Goal: Task Accomplishment & Management: Use online tool/utility

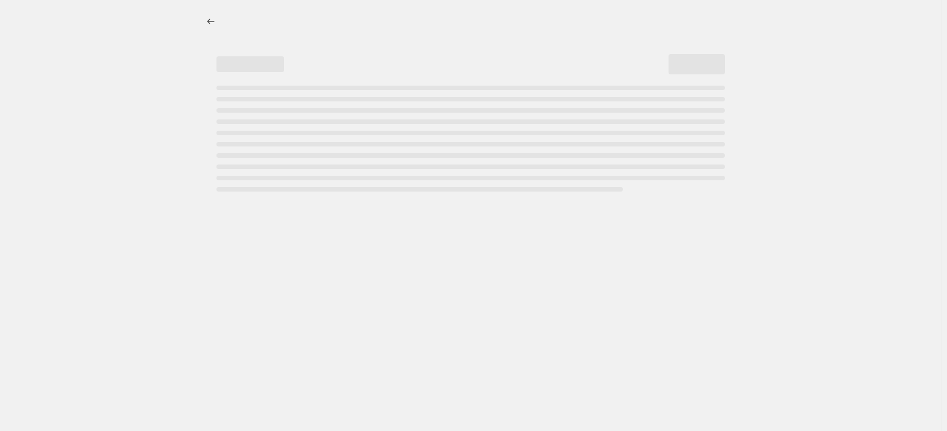
select select "percentage"
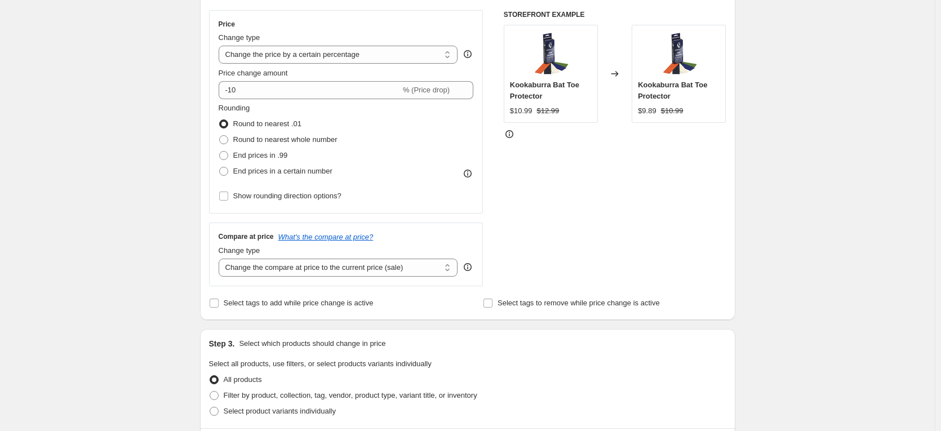
scroll to position [94, 0]
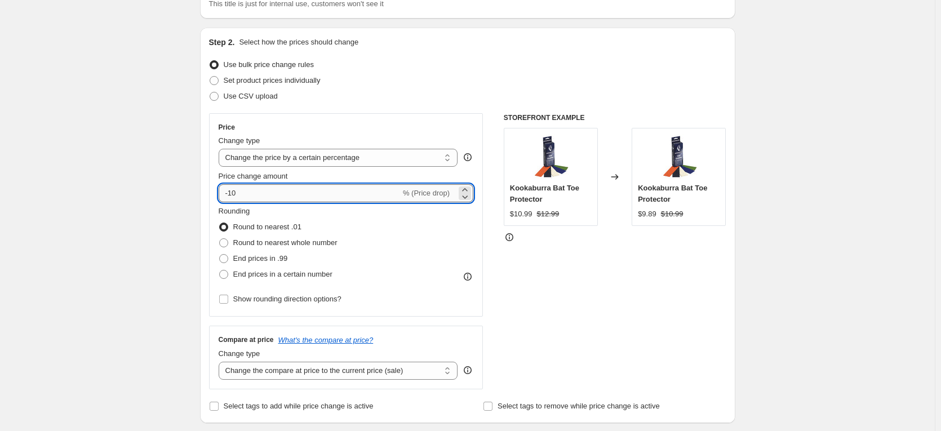
click at [311, 194] on input "-10" at bounding box center [310, 193] width 182 height 18
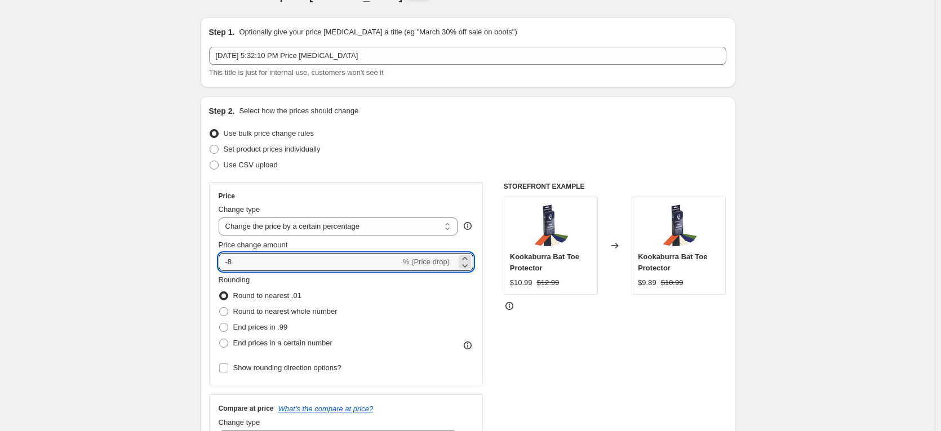
scroll to position [0, 0]
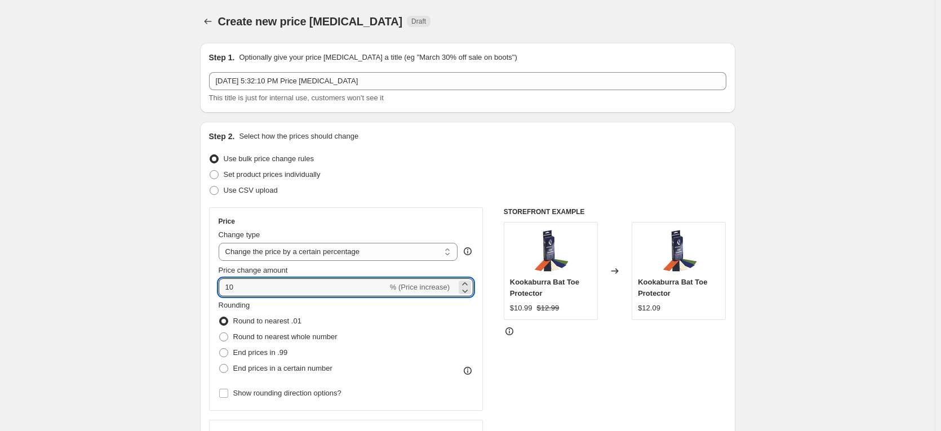
drag, startPoint x: 260, startPoint y: 289, endPoint x: 194, endPoint y: 299, distance: 66.7
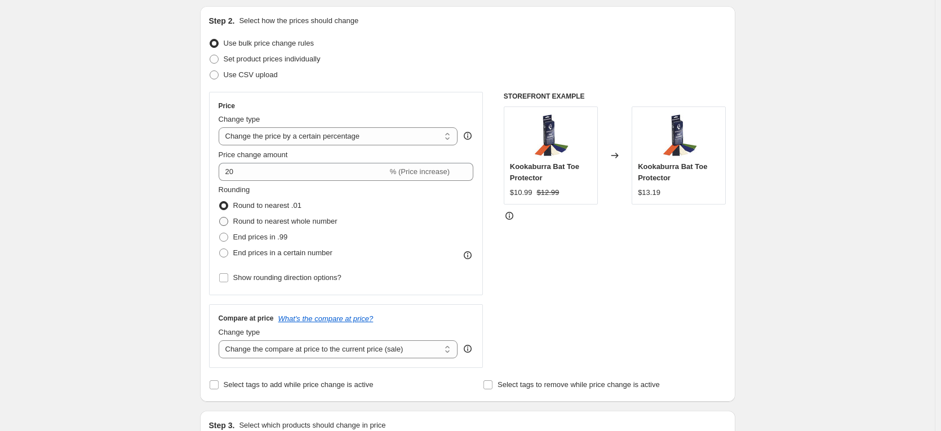
scroll to position [94, 0]
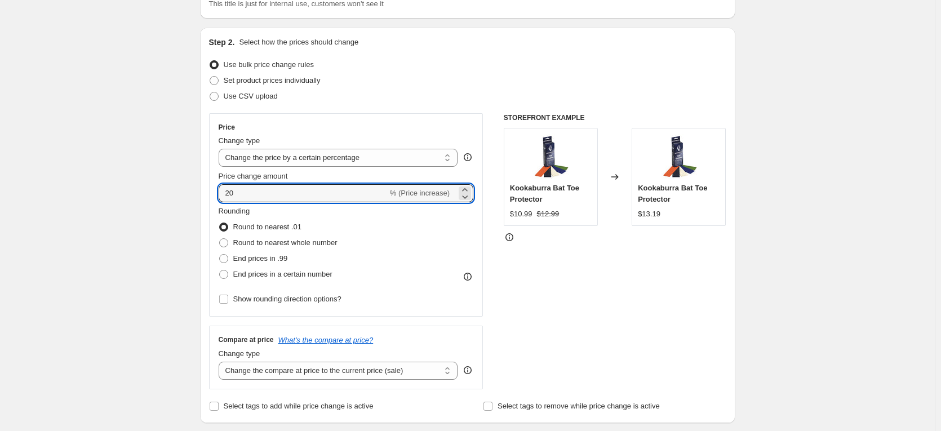
drag, startPoint x: 248, startPoint y: 189, endPoint x: 203, endPoint y: 196, distance: 45.0
click at [203, 196] on div "Step 2. Select how the prices should change Use bulk price change rules Set pro…" at bounding box center [468, 226] width 536 height 396
type input "10"
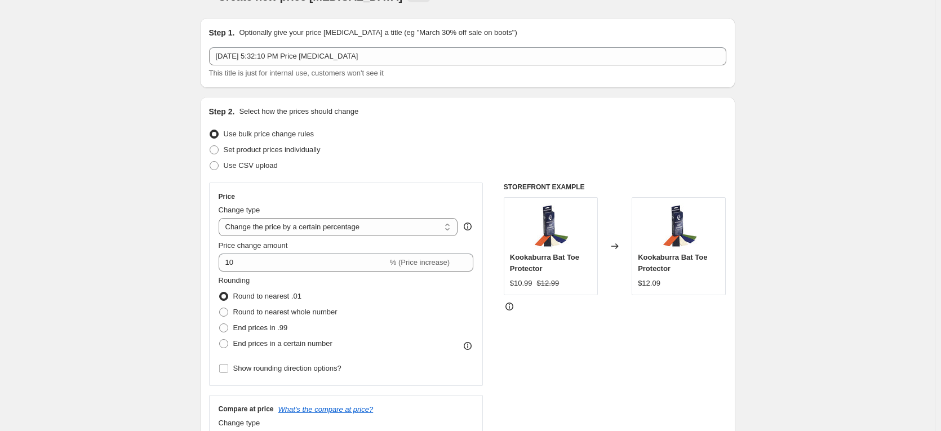
scroll to position [0, 0]
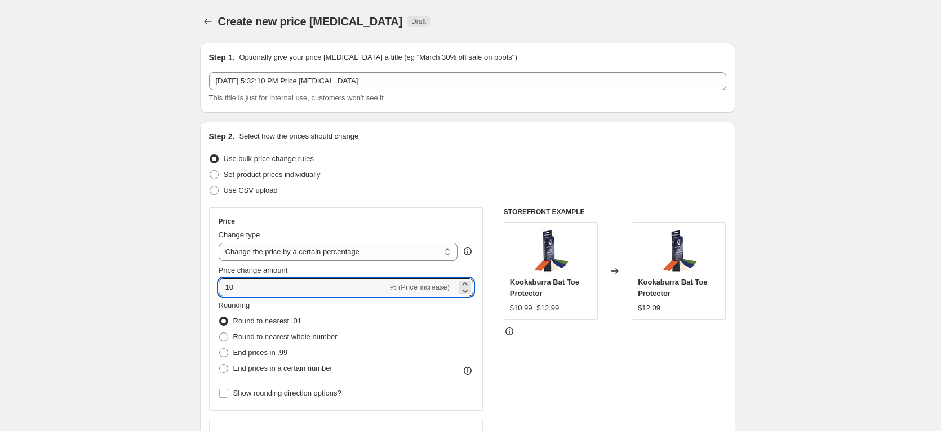
drag, startPoint x: 272, startPoint y: 281, endPoint x: 215, endPoint y: 283, distance: 57.0
click at [215, 283] on div "Price Change type Change the price to a certain amount Change the price by a ce…" at bounding box center [346, 308] width 275 height 203
type input "-10"
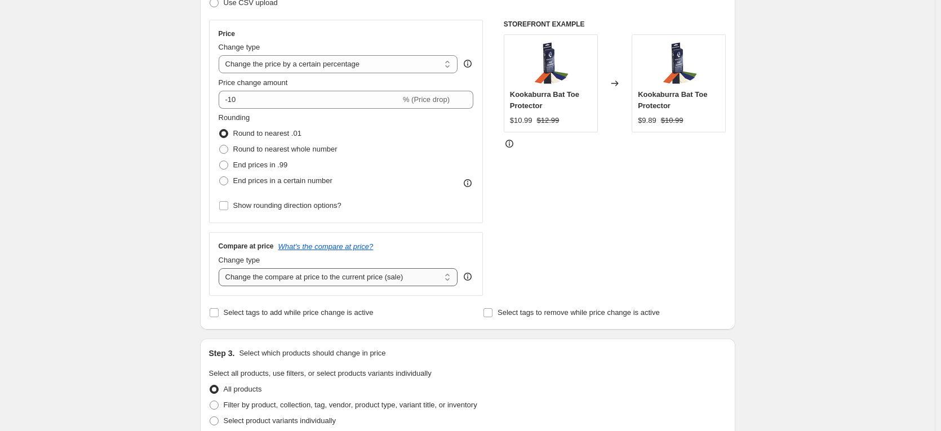
scroll to position [282, 0]
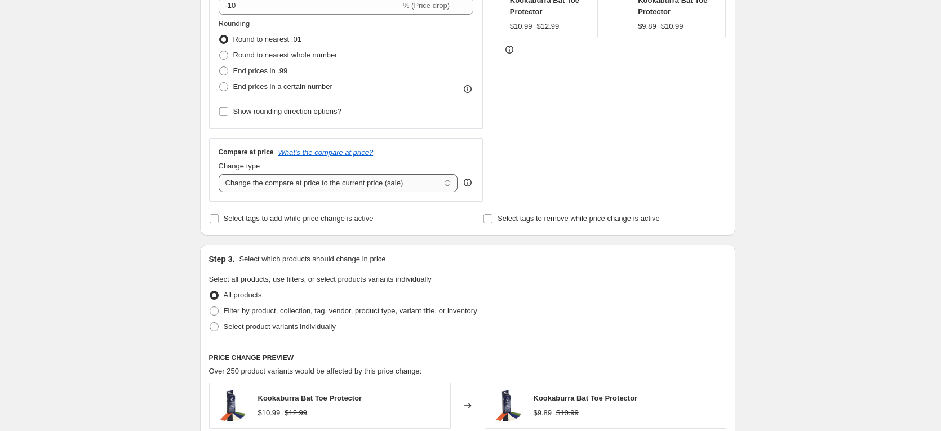
click at [306, 185] on select "Change the compare at price to the current price (sale) Change the compare at p…" at bounding box center [339, 183] width 240 height 18
click at [221, 174] on select "Change the compare at price to the current price (sale) Change the compare at p…" at bounding box center [339, 183] width 240 height 18
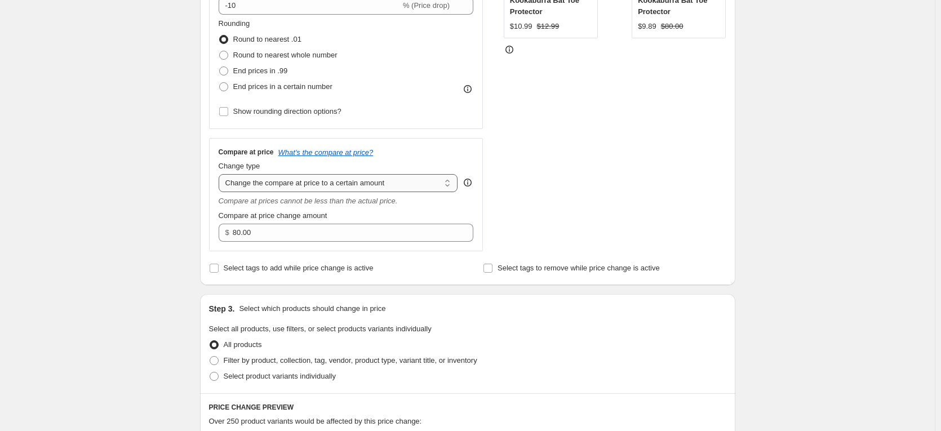
click at [318, 183] on select "Change the compare at price to the current price (sale) Change the compare at p…" at bounding box center [339, 183] width 240 height 18
select select "by"
click at [221, 174] on select "Change the compare at price to the current price (sale) Change the compare at p…" at bounding box center [339, 183] width 240 height 18
type input "-10.00"
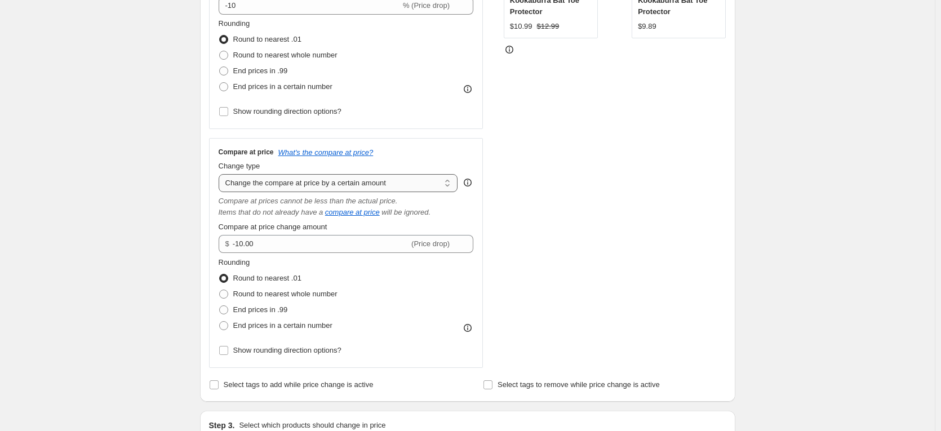
click at [362, 183] on select "Change the compare at price to the current price (sale) Change the compare at p…" at bounding box center [339, 183] width 240 height 18
select select "percentage"
click at [221, 174] on select "Change the compare at price to the current price (sale) Change the compare at p…" at bounding box center [339, 183] width 240 height 18
type input "-15"
click at [361, 189] on select "Change the compare at price to the current price (sale) Change the compare at p…" at bounding box center [339, 183] width 240 height 18
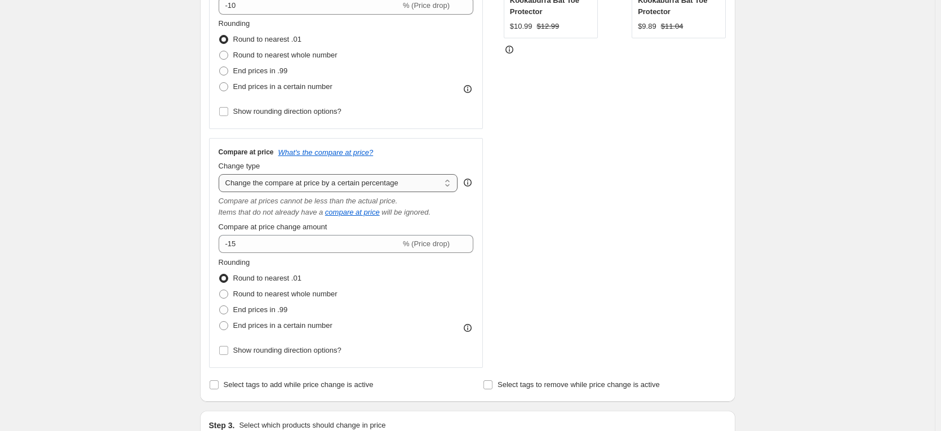
select select "bp"
click at [221, 174] on select "Change the compare at price to the current price (sale) Change the compare at p…" at bounding box center [339, 183] width 240 height 18
type input "12.00"
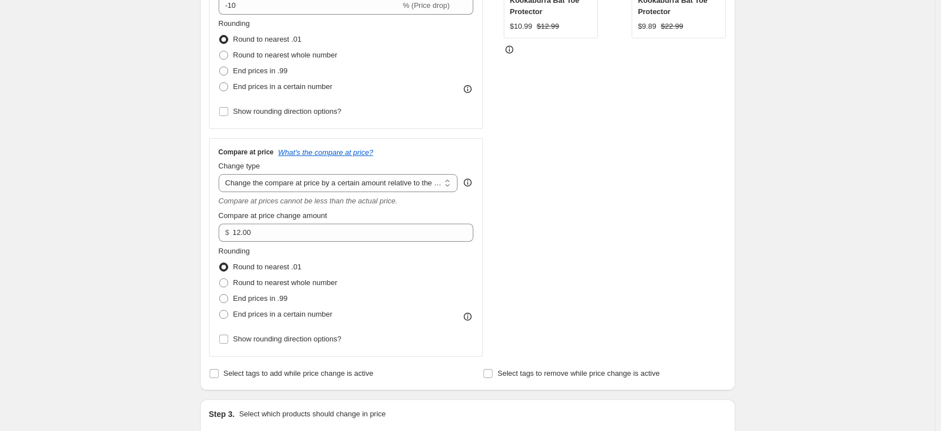
click at [362, 194] on div "Compare at price What's the compare at price? Change type Change the compare at…" at bounding box center [346, 248] width 255 height 200
click at [364, 187] on select "Change the compare at price to the current price (sale) Change the compare at p…" at bounding box center [339, 183] width 240 height 18
select select "pp"
click at [221, 174] on select "Change the compare at price to the current price (sale) Change the compare at p…" at bounding box center [339, 183] width 240 height 18
type input "20"
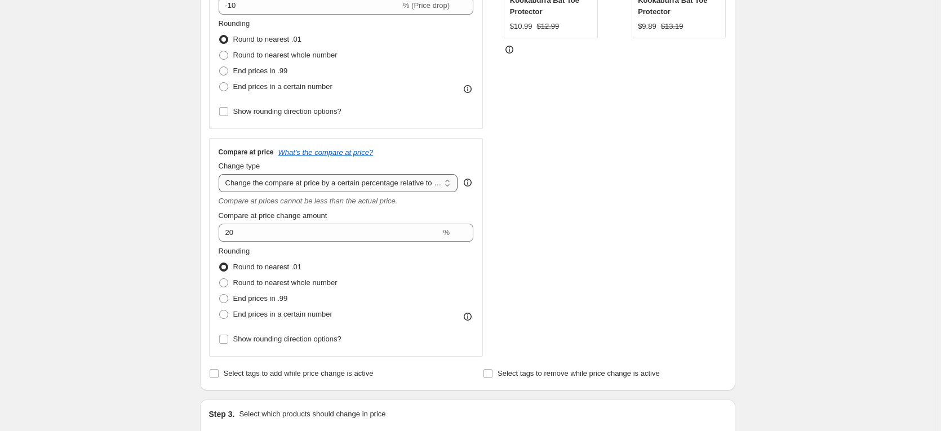
click at [366, 188] on select "Change the compare at price to the current price (sale) Change the compare at p…" at bounding box center [339, 183] width 240 height 18
select select "no_change"
click at [221, 174] on select "Change the compare at price to the current price (sale) Change the compare at p…" at bounding box center [339, 183] width 240 height 18
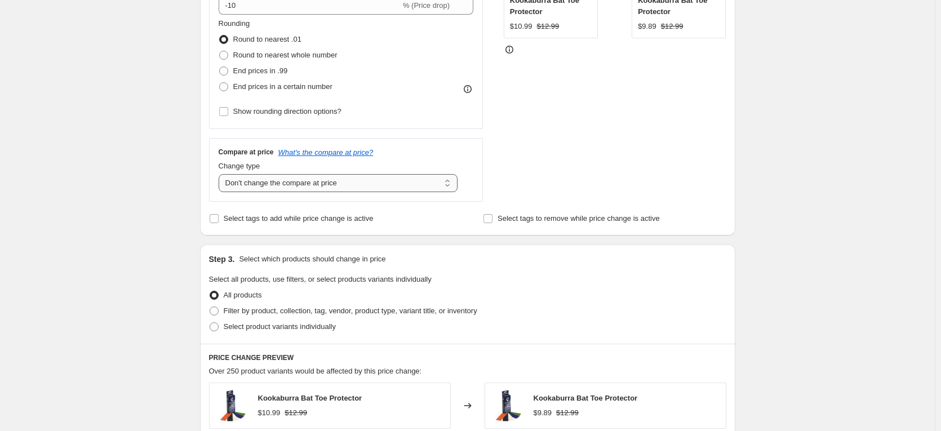
click at [378, 188] on select "Change the compare at price to the current price (sale) Change the compare at p…" at bounding box center [339, 183] width 240 height 18
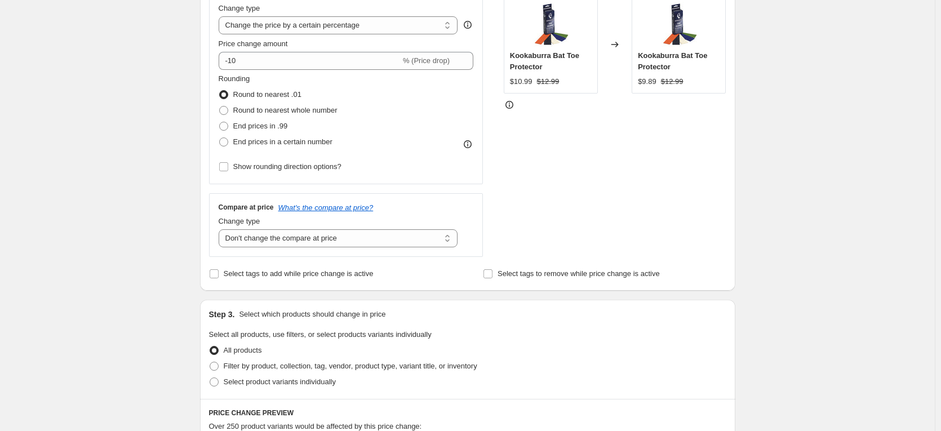
scroll to position [188, 0]
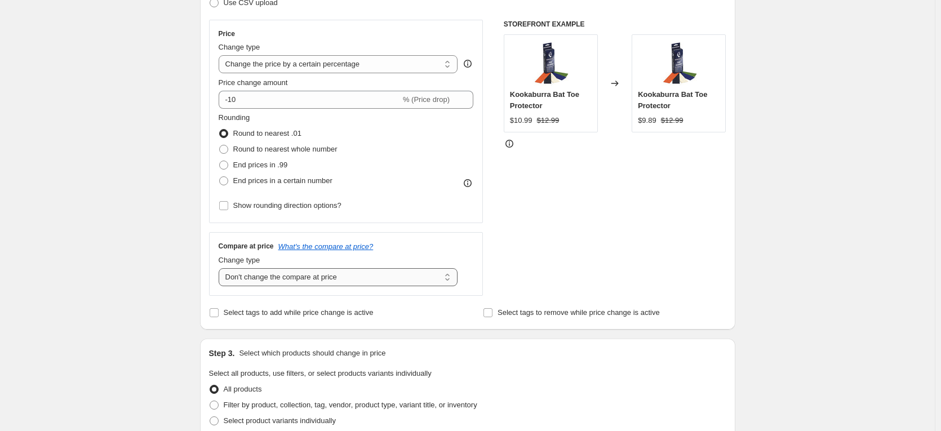
click at [385, 280] on select "Change the compare at price to the current price (sale) Change the compare at p…" at bounding box center [339, 277] width 240 height 18
drag, startPoint x: 330, startPoint y: 276, endPoint x: 336, endPoint y: 274, distance: 6.1
click at [330, 276] on select "Change the compare at price to the current price (sale) Change the compare at p…" at bounding box center [339, 277] width 240 height 18
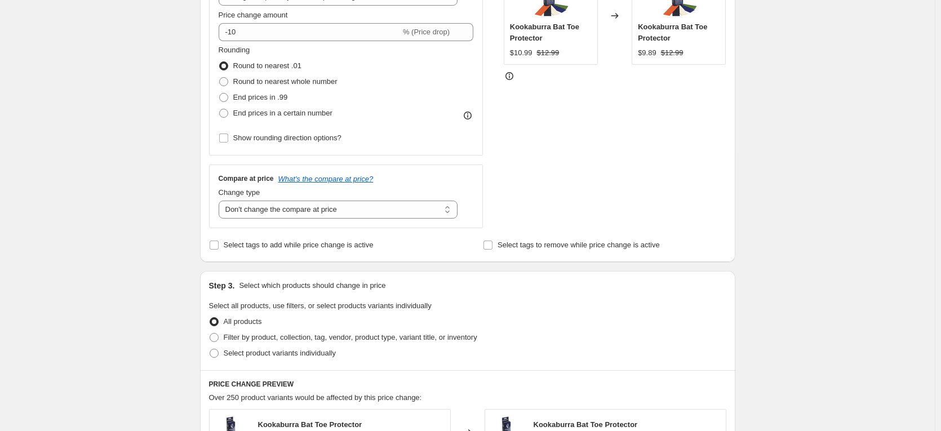
scroll to position [282, 0]
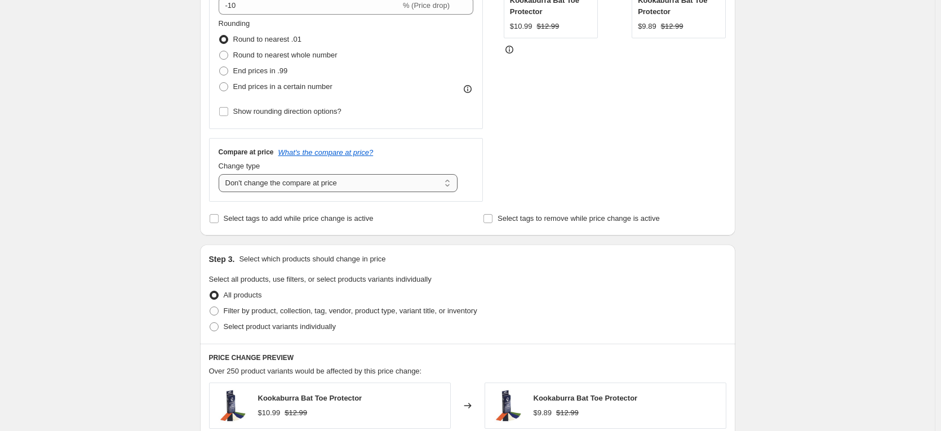
click at [364, 181] on select "Change the compare at price to the current price (sale) Change the compare at p…" at bounding box center [339, 183] width 240 height 18
